Goal: Information Seeking & Learning: Learn about a topic

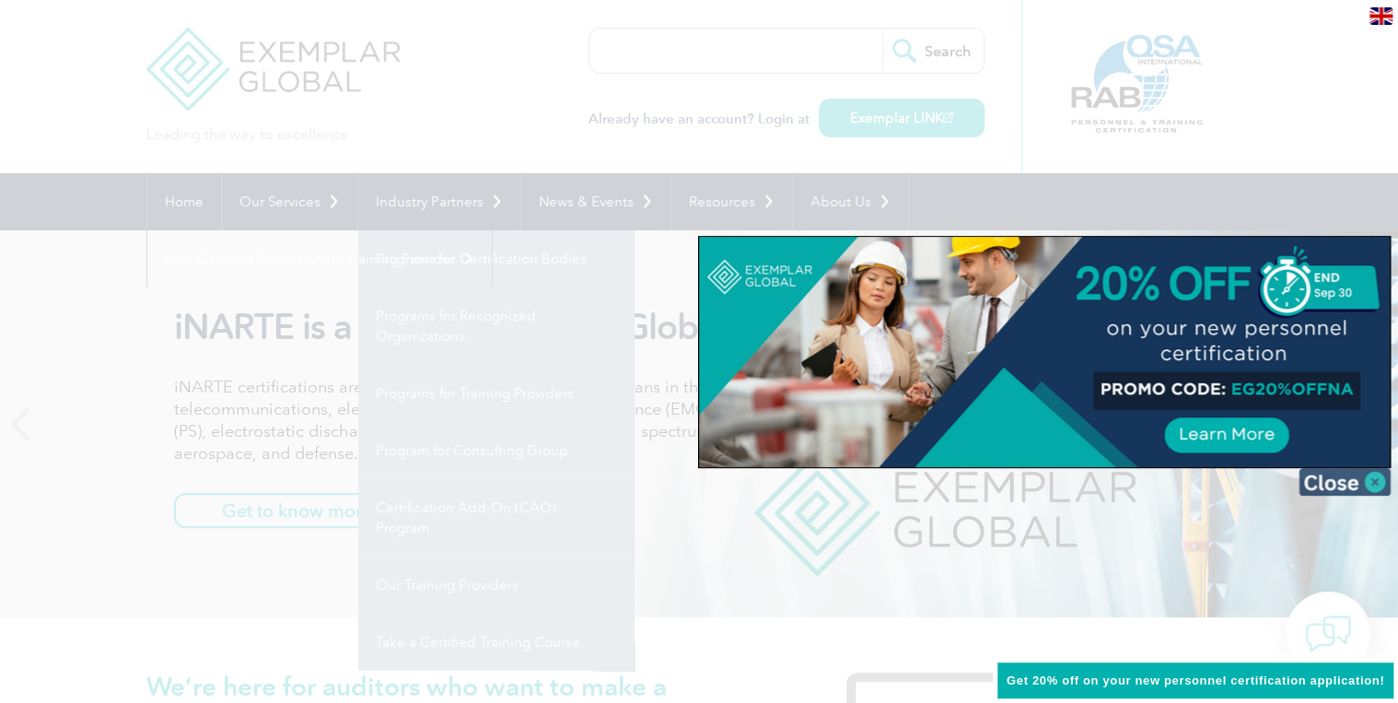
click at [1330, 480] on img at bounding box center [1344, 482] width 92 height 28
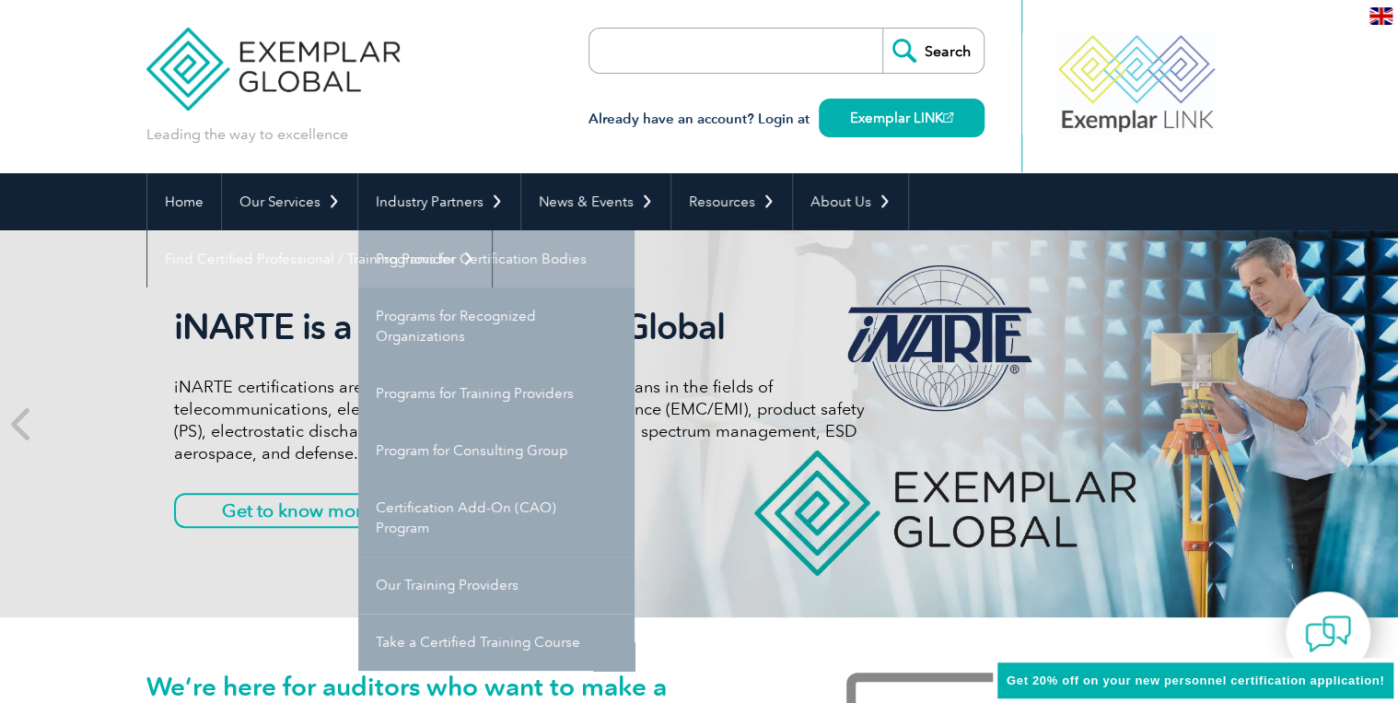
click at [515, 260] on link "Programs for Certification Bodies" at bounding box center [496, 258] width 276 height 57
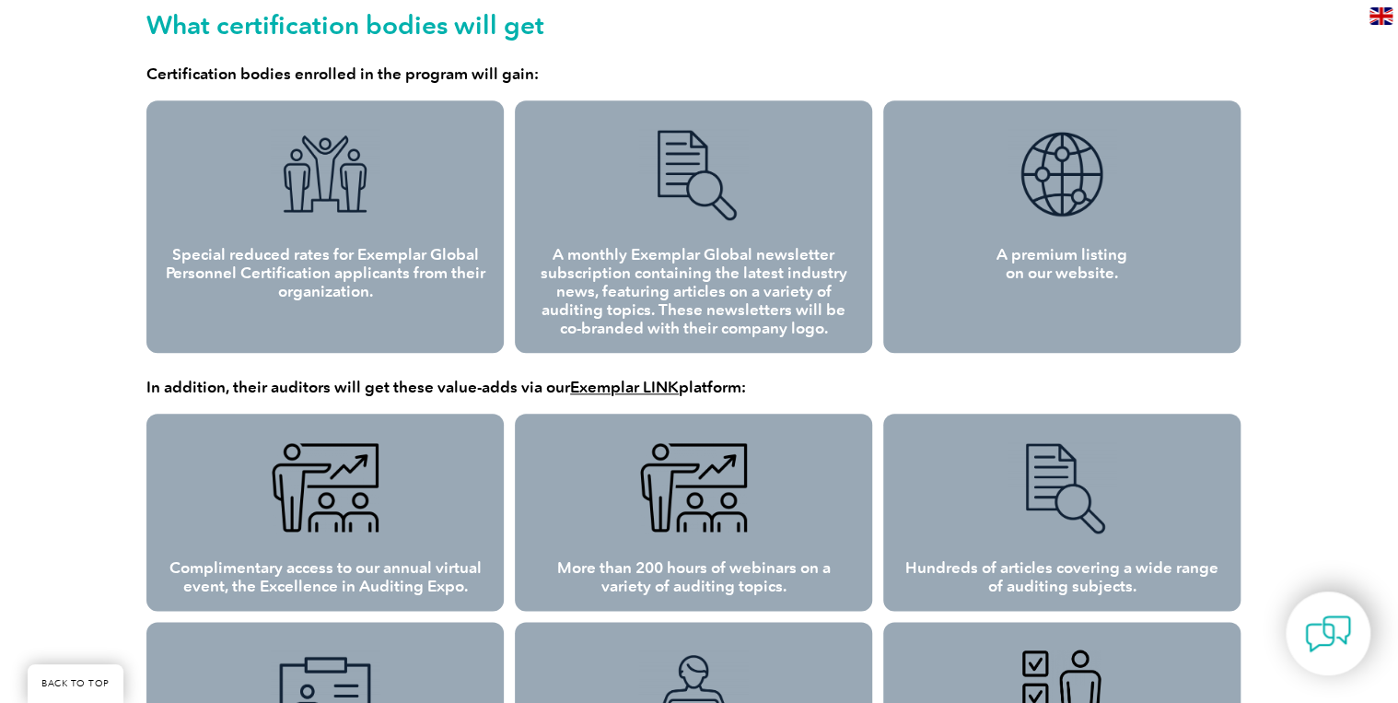
scroll to position [762, 0]
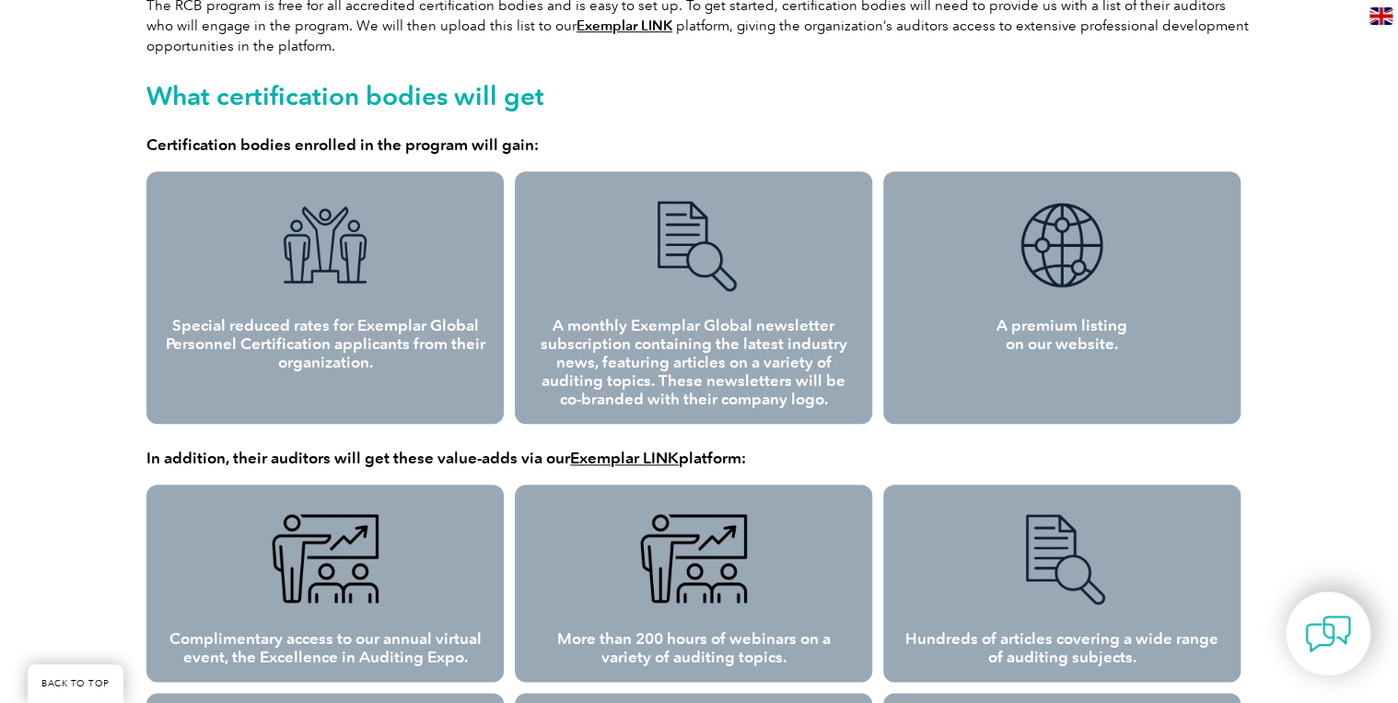
click at [331, 261] on img at bounding box center [325, 245] width 110 height 92
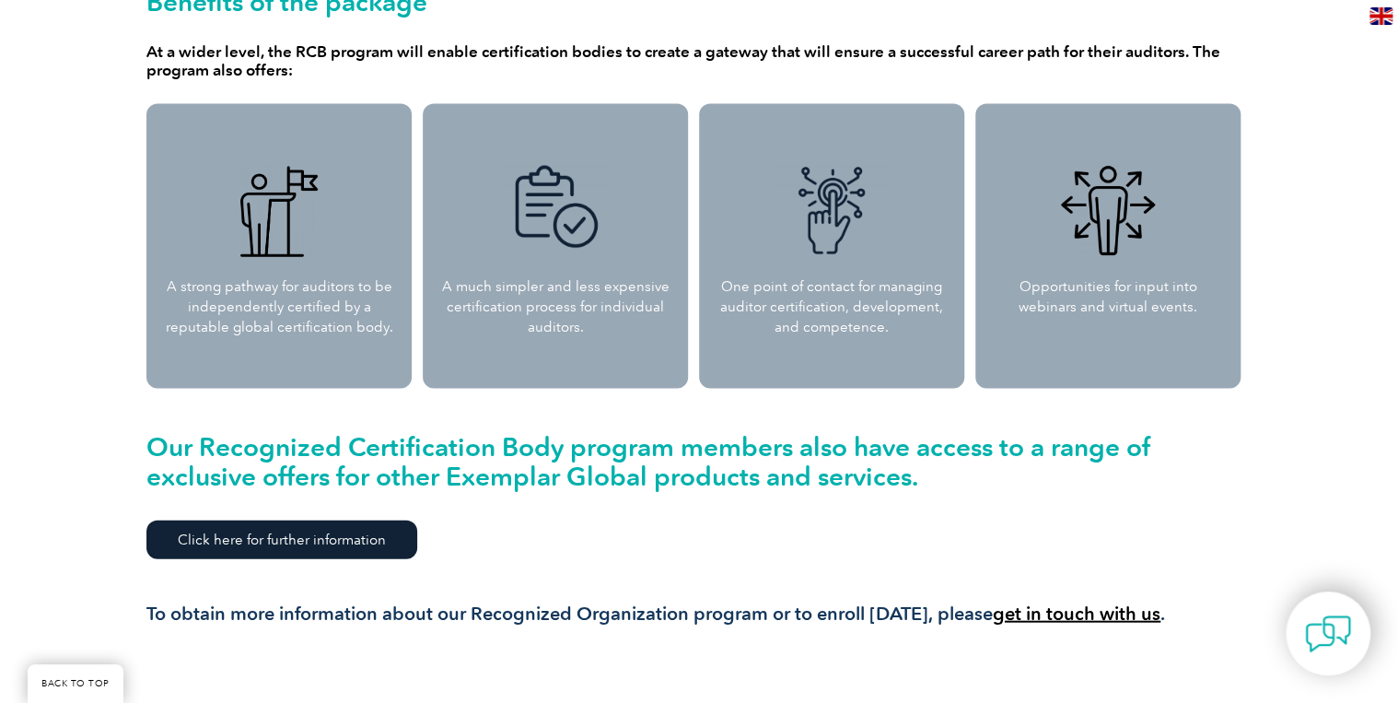
scroll to position [2096, 0]
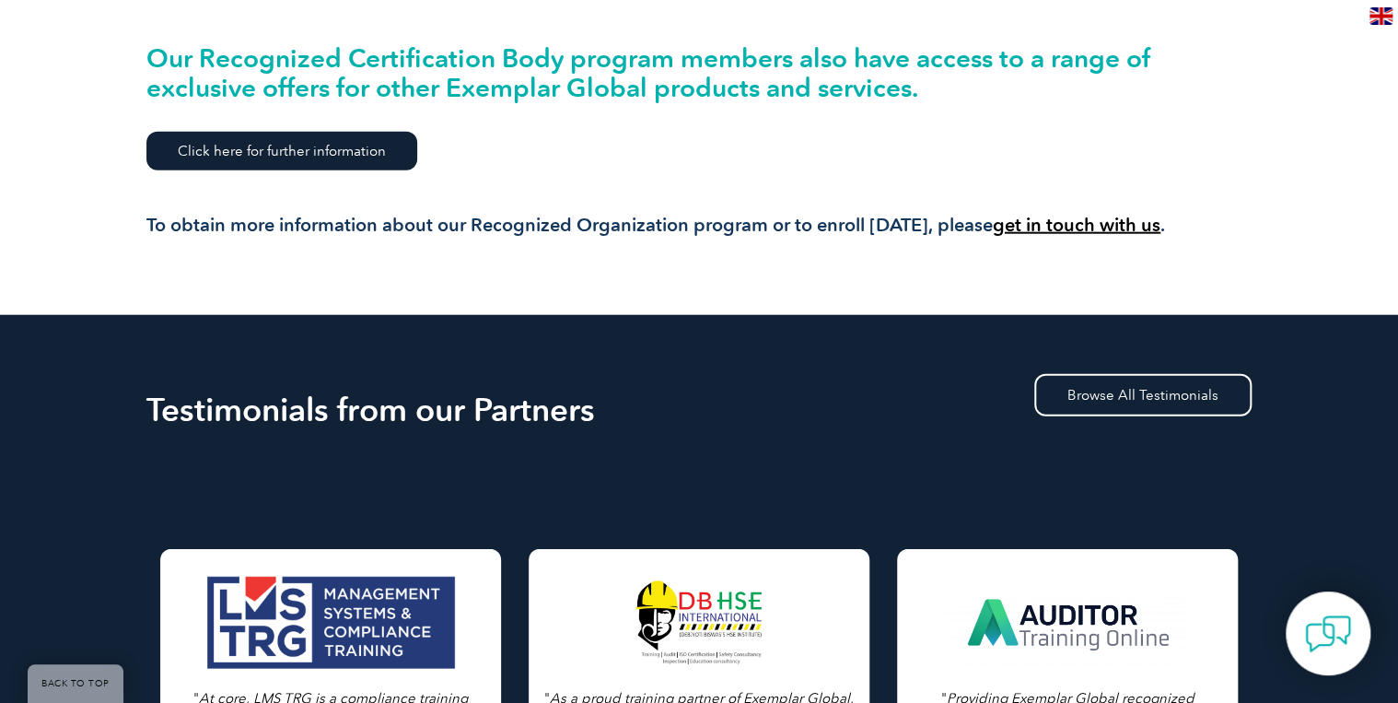
click at [275, 144] on link "Click here for further information" at bounding box center [281, 151] width 271 height 39
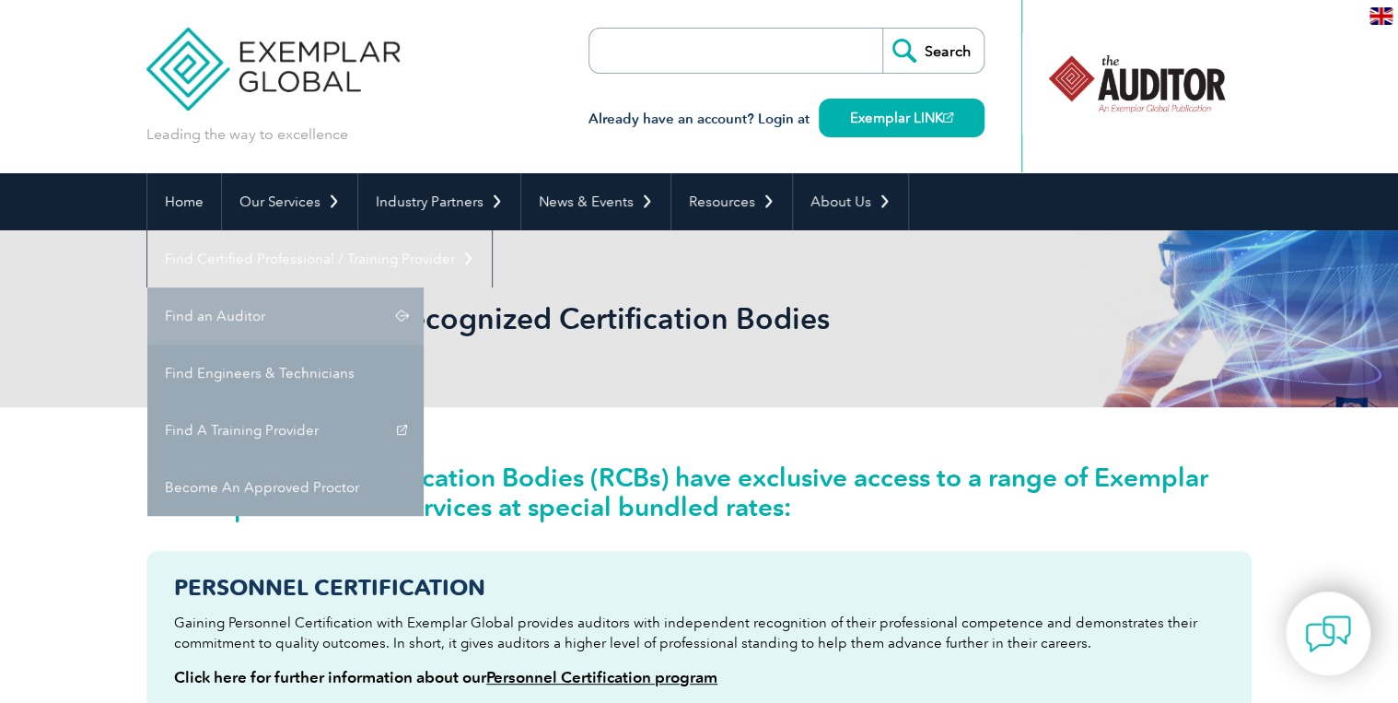
click at [424, 287] on link "Find an Auditor" at bounding box center [285, 315] width 276 height 57
